Goal: Transaction & Acquisition: Purchase product/service

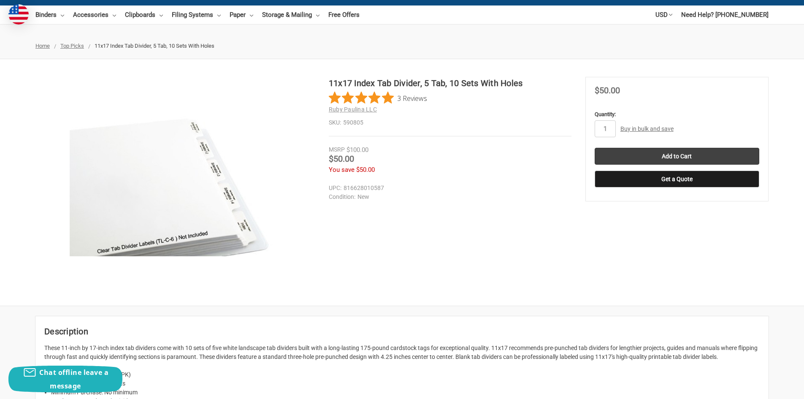
scroll to position [42, 0]
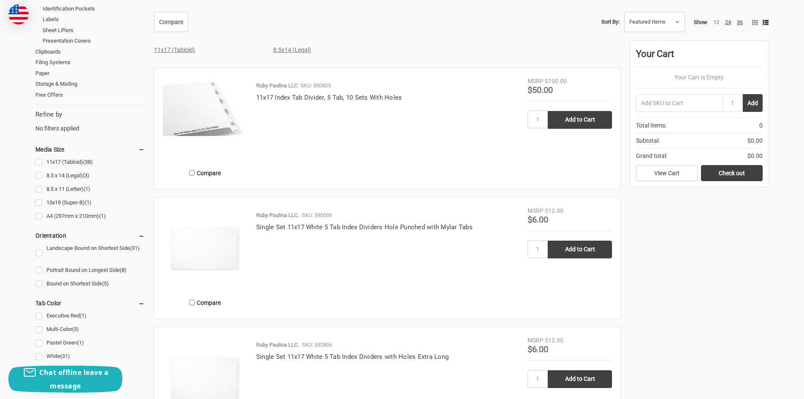
click at [212, 242] on img at bounding box center [205, 248] width 84 height 84
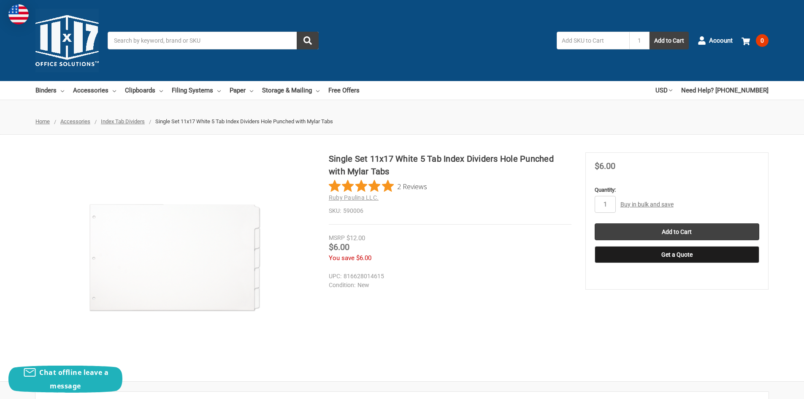
click at [185, 233] on img at bounding box center [175, 257] width 211 height 211
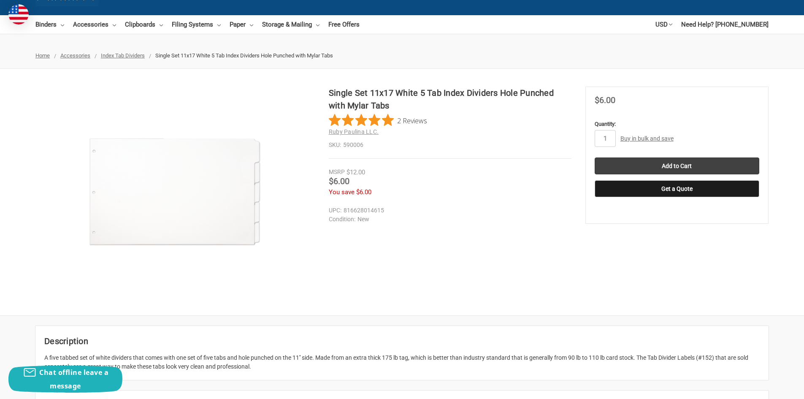
scroll to position [84, 0]
